Goal: Task Accomplishment & Management: Manage account settings

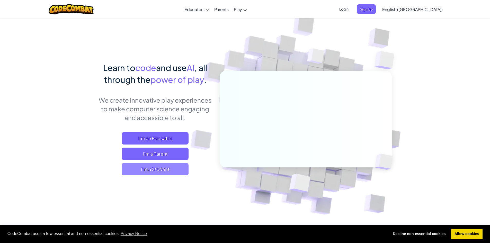
click at [164, 166] on span "I'm a Student" at bounding box center [155, 169] width 67 height 12
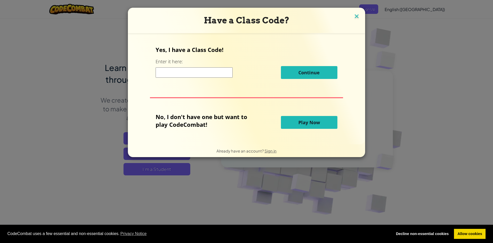
click at [358, 16] on img at bounding box center [357, 17] width 7 height 8
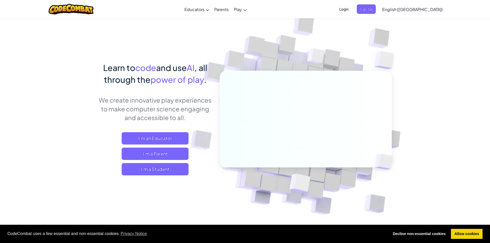
click at [351, 7] on span "Login" at bounding box center [343, 9] width 15 height 10
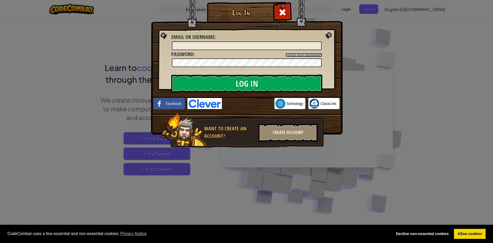
click at [304, 56] on link "Forgot your password?" at bounding box center [304, 55] width 37 height 4
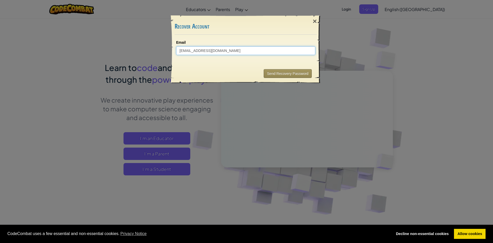
type input "[EMAIL_ADDRESS][DOMAIN_NAME]"
click at [278, 72] on button "Send Recovery Password" at bounding box center [288, 73] width 48 height 9
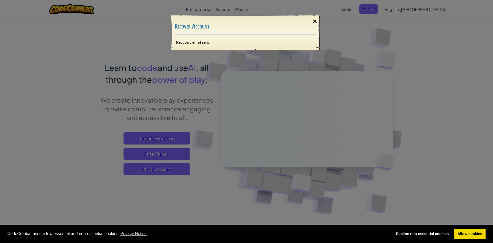
drag, startPoint x: 313, startPoint y: 21, endPoint x: 310, endPoint y: 19, distance: 3.5
click at [312, 21] on div "×" at bounding box center [315, 21] width 12 height 15
